Goal: Find specific page/section: Find specific page/section

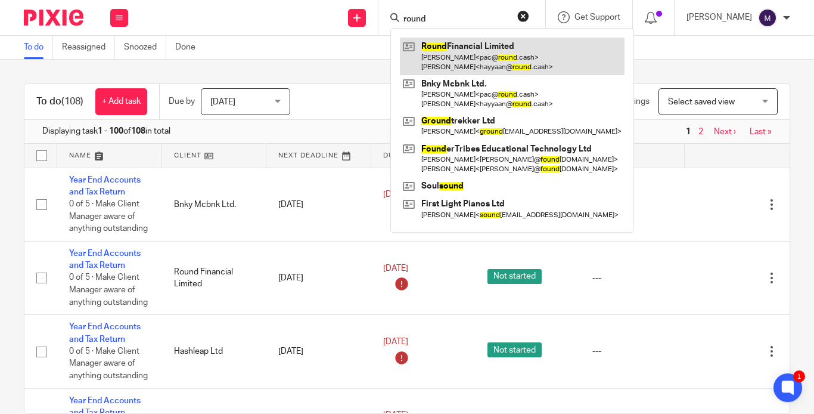
type input "round"
click at [491, 55] on link at bounding box center [512, 56] width 225 height 37
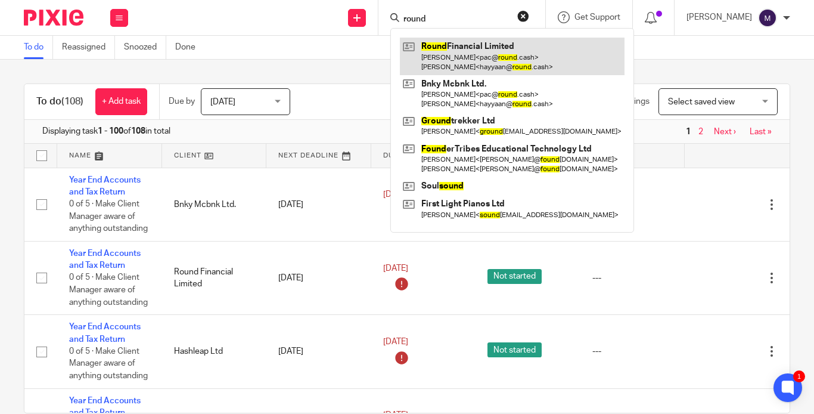
click at [491, 55] on link at bounding box center [512, 56] width 225 height 37
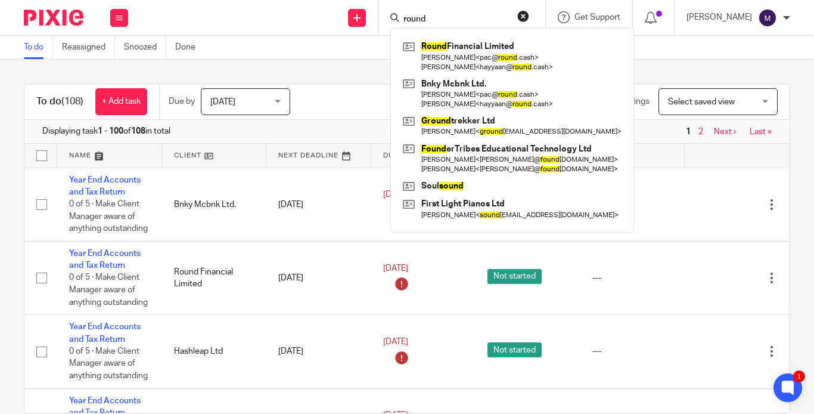
click at [377, 67] on div "To do (108) + Add task Due by [DATE] [DATE] [DATE] [DATE] This week Next week T…" at bounding box center [407, 237] width 814 height 354
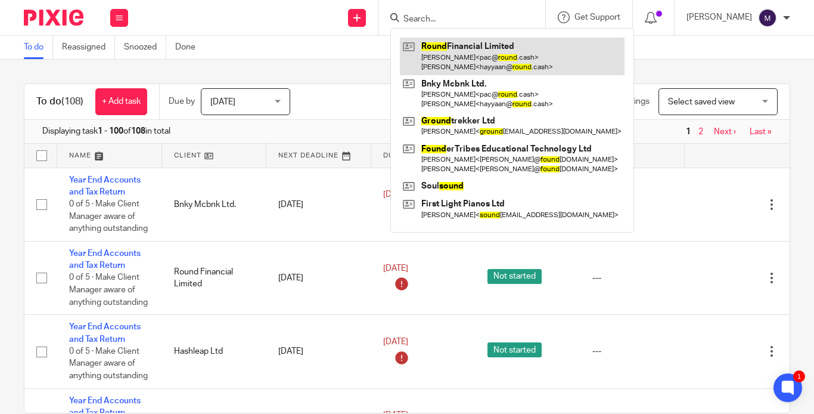
click at [503, 51] on link at bounding box center [512, 56] width 225 height 37
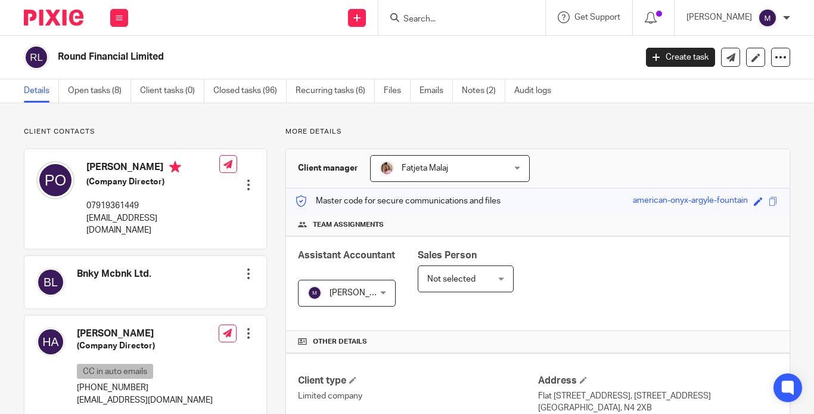
scroll to position [179, 0]
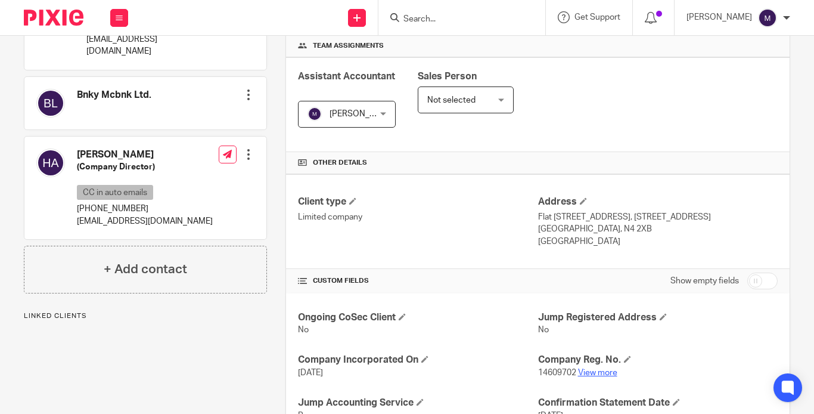
click at [584, 368] on link "View more" at bounding box center [597, 372] width 39 height 8
